Goal: Task Accomplishment & Management: Manage account settings

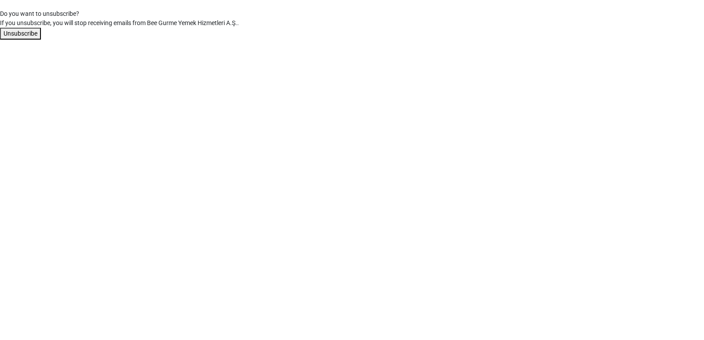
click at [31, 34] on button "Unsubscribe" at bounding box center [20, 34] width 41 height 12
click at [13, 32] on font "Aboneliği iptal et" at bounding box center [26, 33] width 45 height 7
